Goal: Information Seeking & Learning: Stay updated

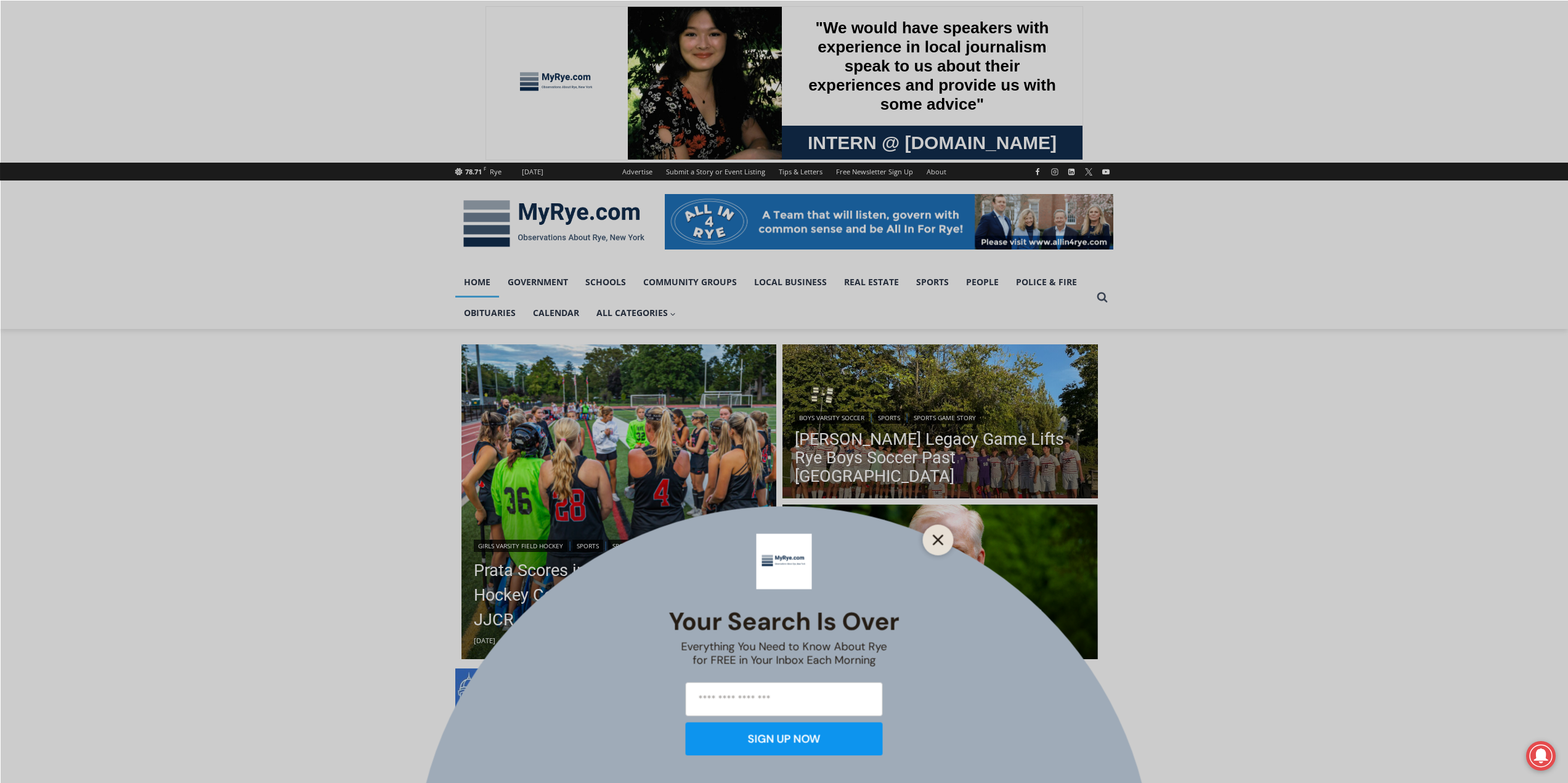
click at [944, 539] on button "Close" at bounding box center [938, 540] width 17 height 17
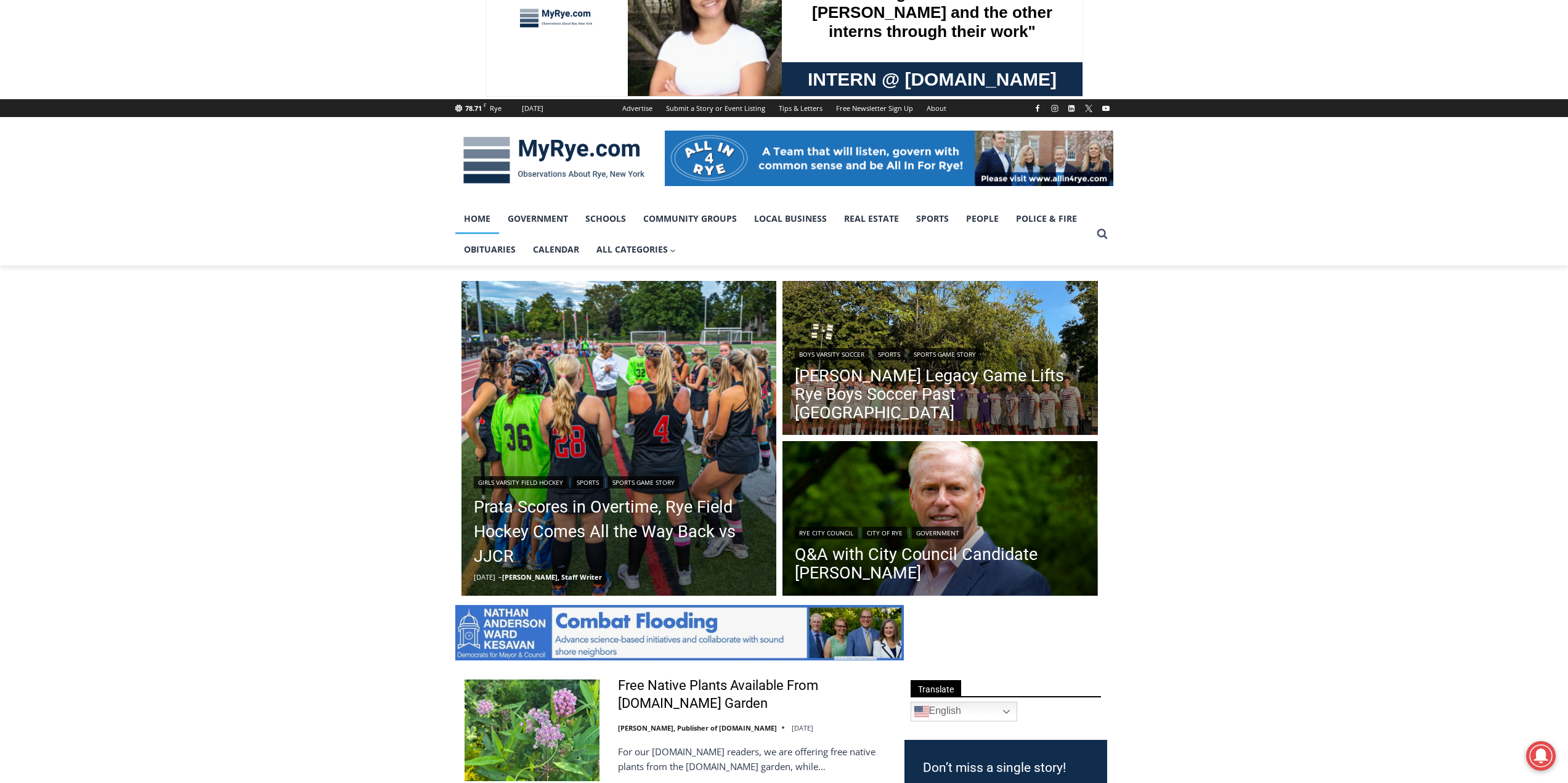
scroll to position [62, 0]
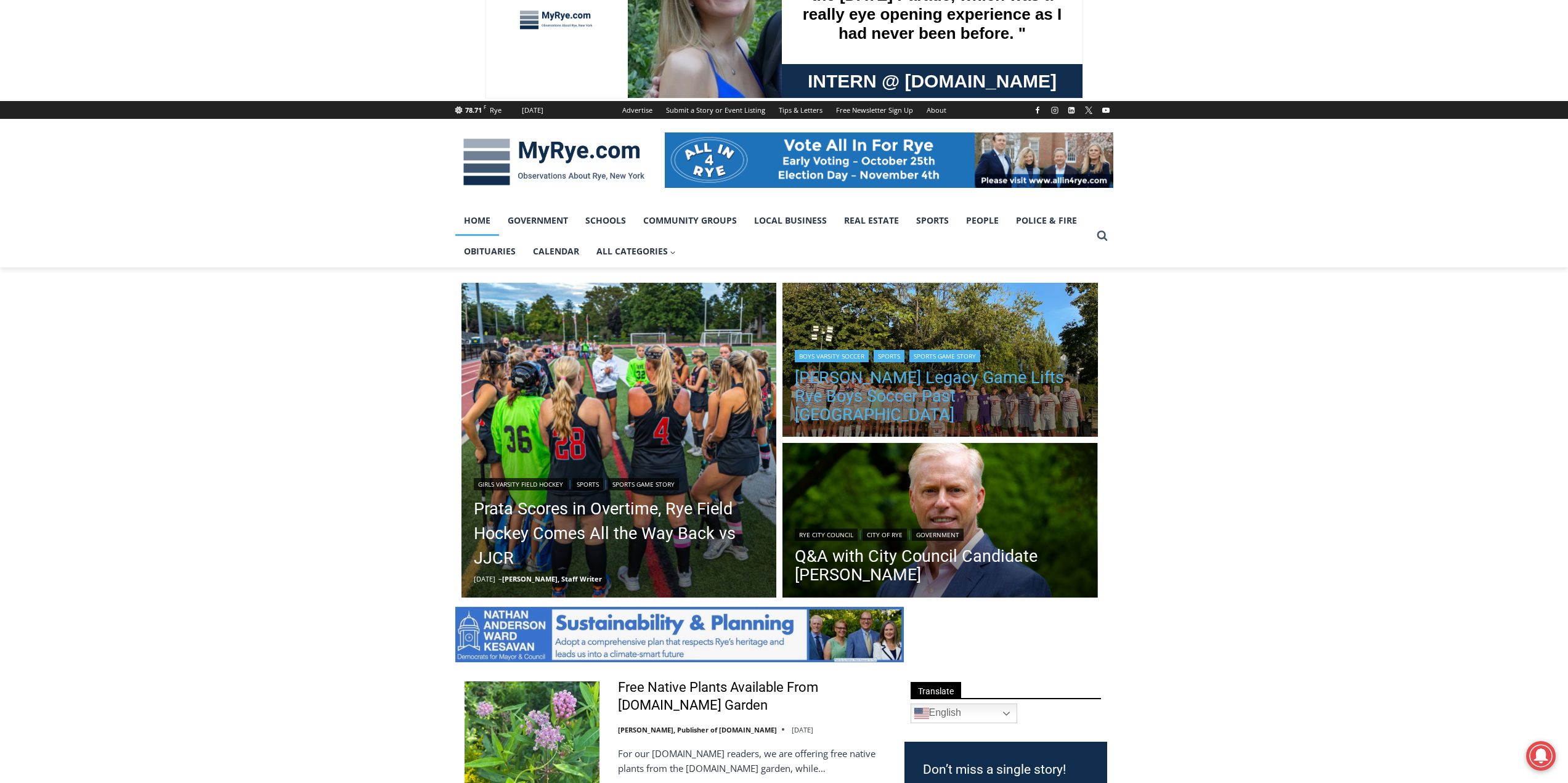
click at [891, 401] on link "[PERSON_NAME] Legacy Game Lifts Rye Boys Soccer Past [GEOGRAPHIC_DATA]" at bounding box center [940, 396] width 291 height 55
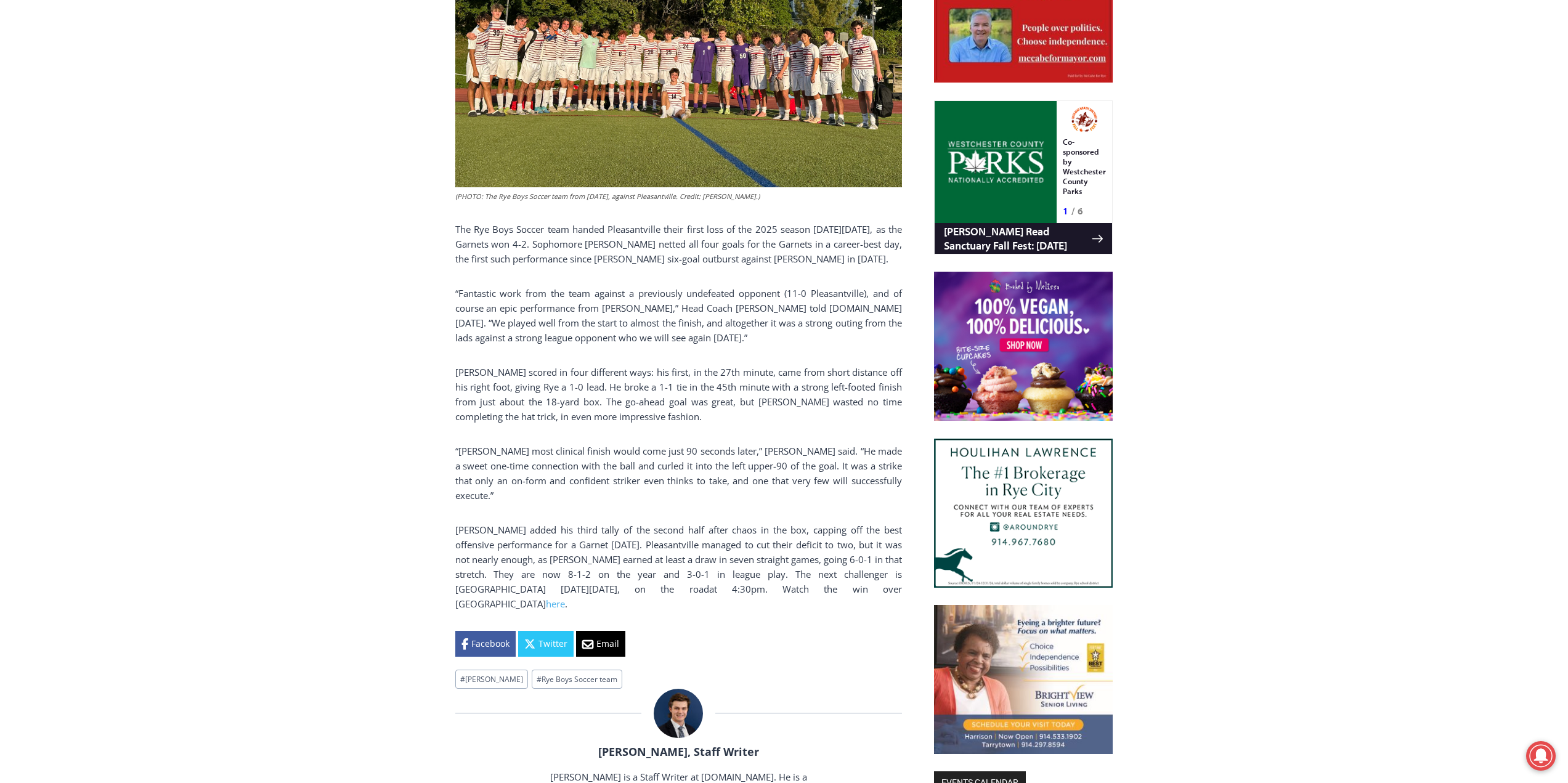
scroll to position [739, 0]
